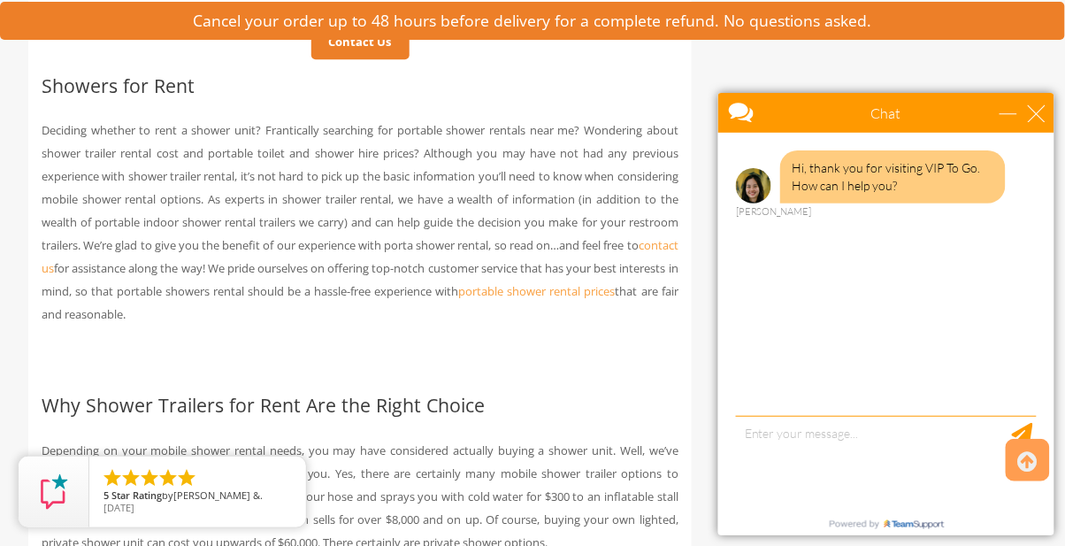
scroll to position [1021, 0]
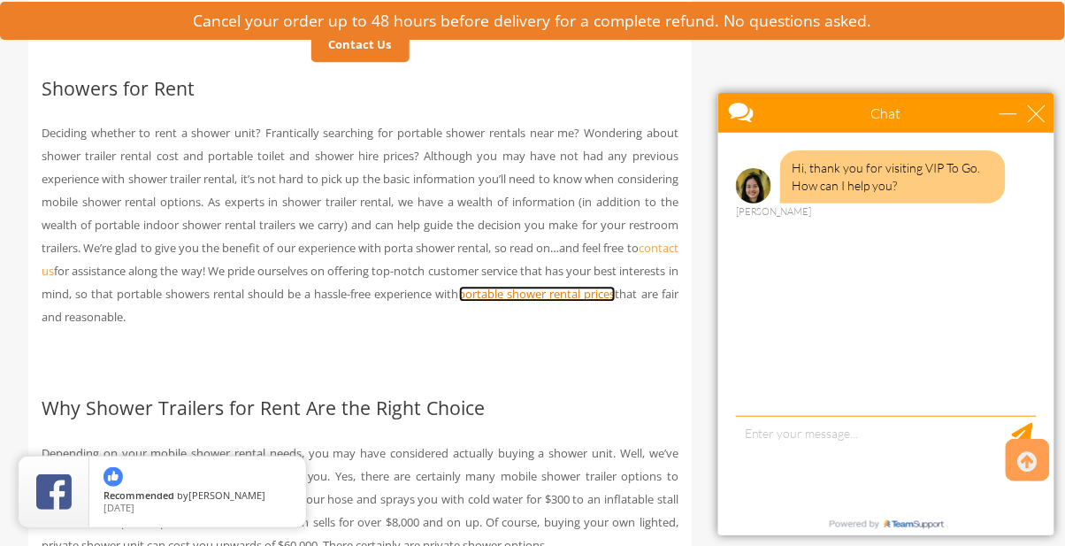
click at [616, 293] on link "portable shower rental prices" at bounding box center [537, 294] width 157 height 16
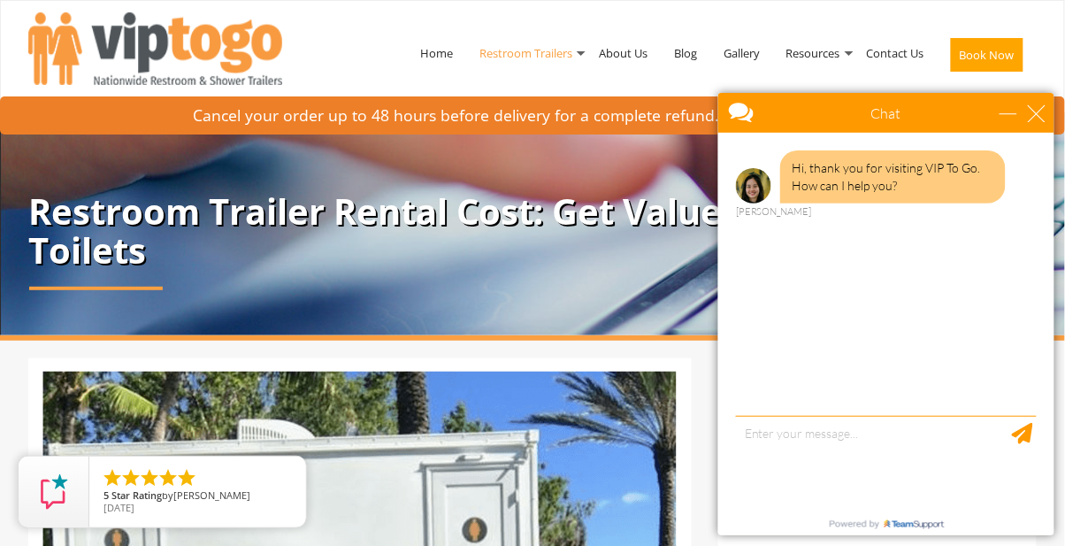
click at [567, 49] on link "Restroom Trailers" at bounding box center [525, 53] width 119 height 92
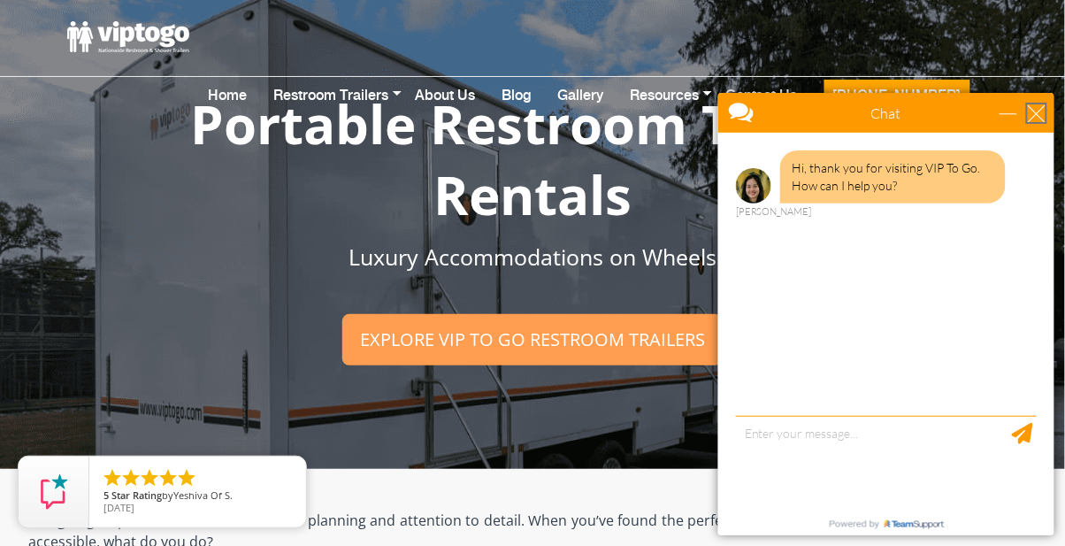
click at [1036, 112] on div "close" at bounding box center [1036, 112] width 18 height 18
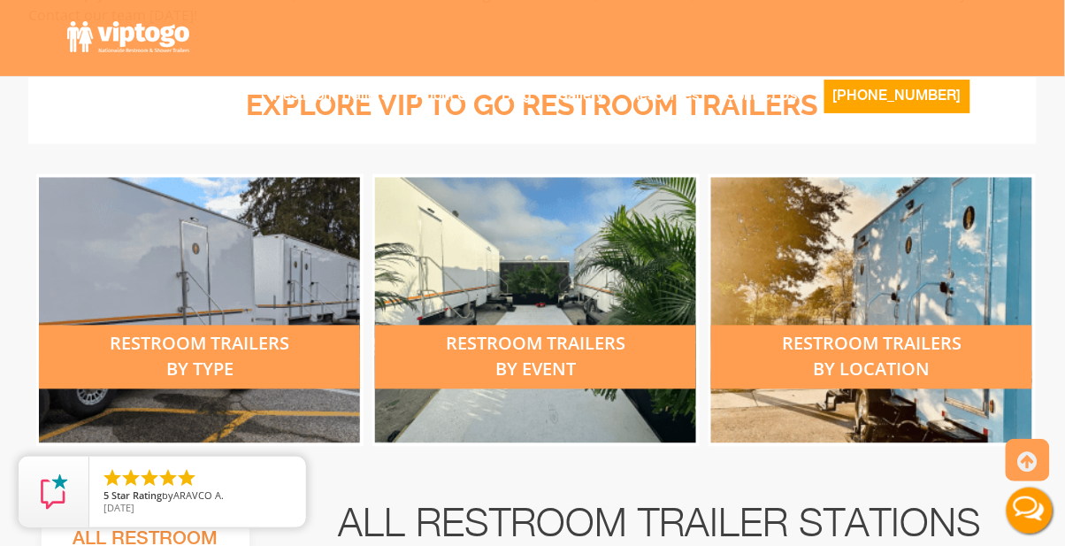
scroll to position [640, 0]
click at [590, 356] on div "restroom trailers by event" at bounding box center [535, 358] width 321 height 64
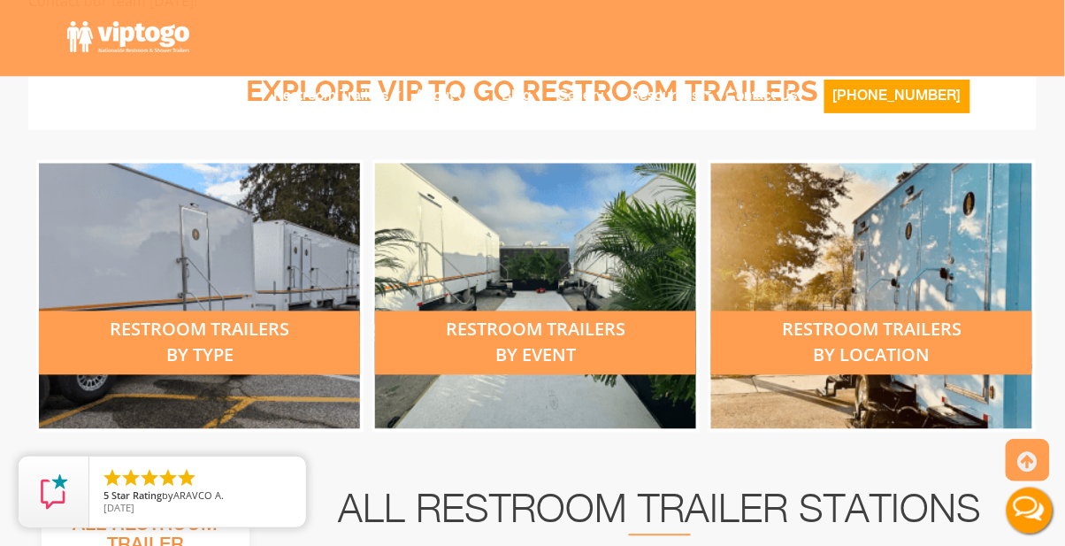
scroll to position [672, 0]
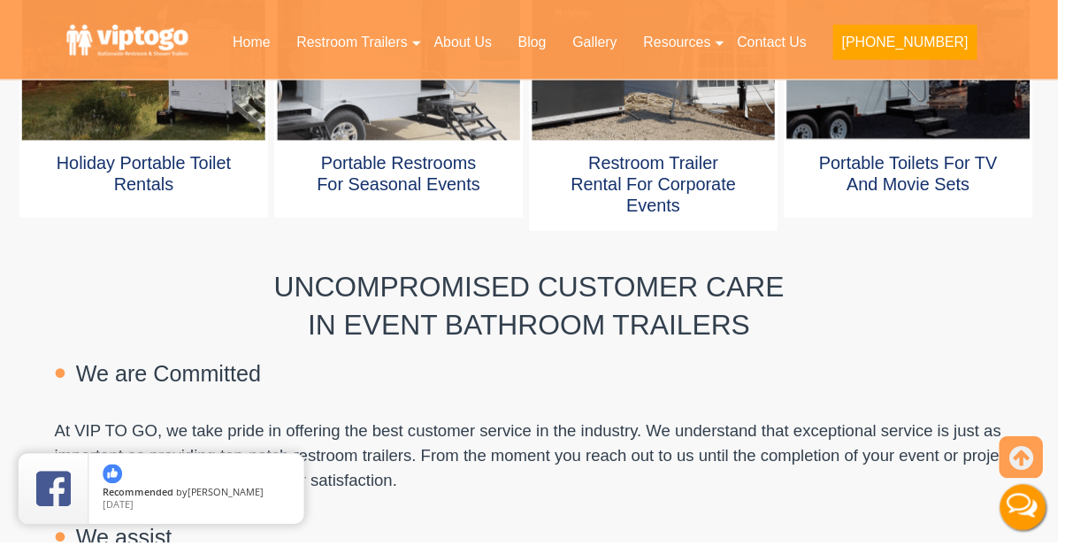
scroll to position [1425, 0]
